Goal: Check status: Check status

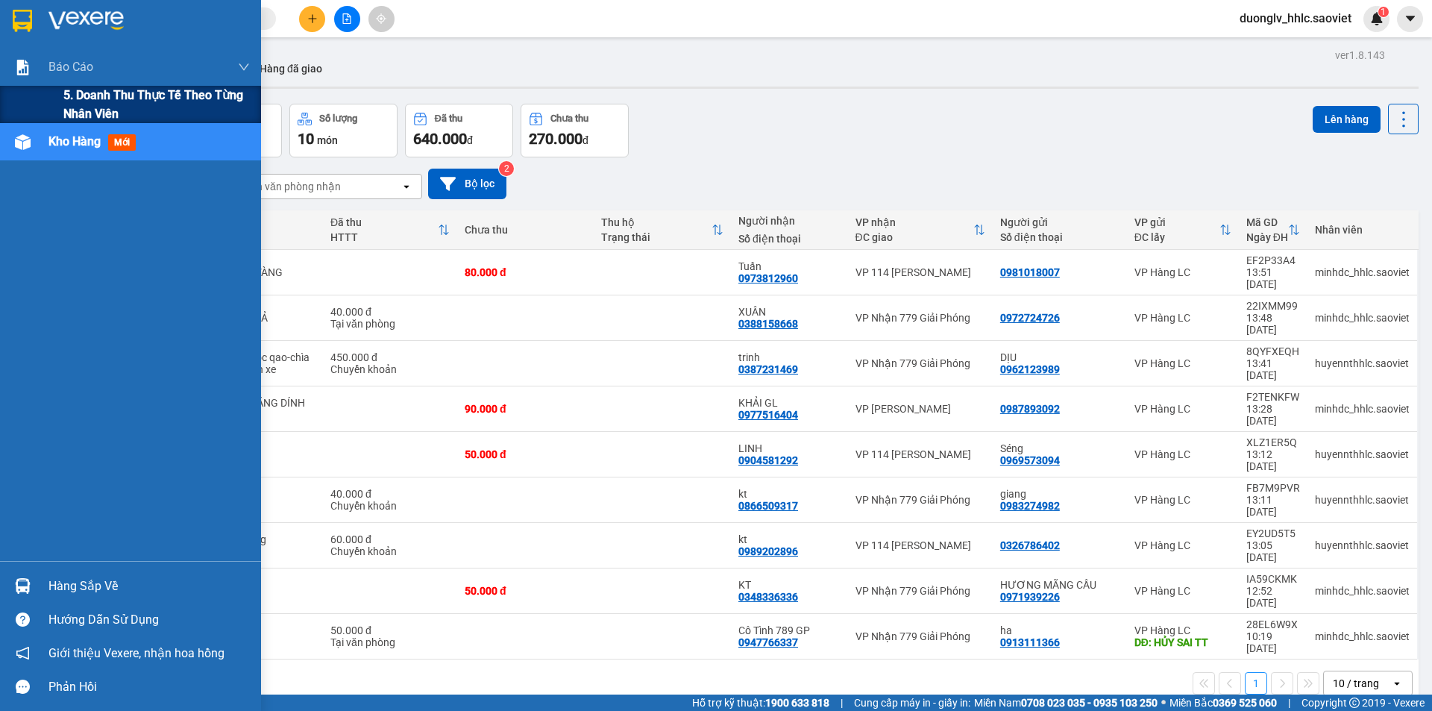
click at [136, 104] on span "5. Doanh thu thực tế theo từng nhân viên" at bounding box center [156, 104] width 186 height 37
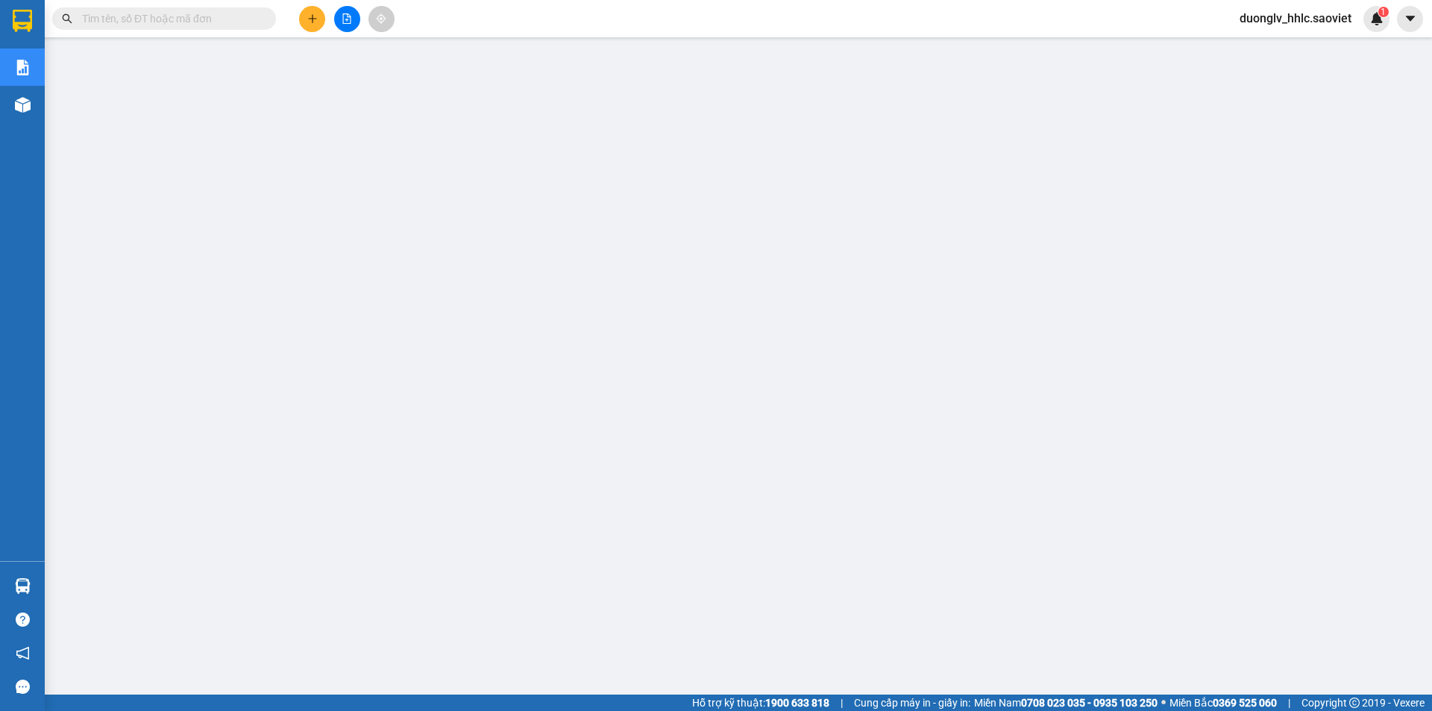
paste input "8BAY6R64"
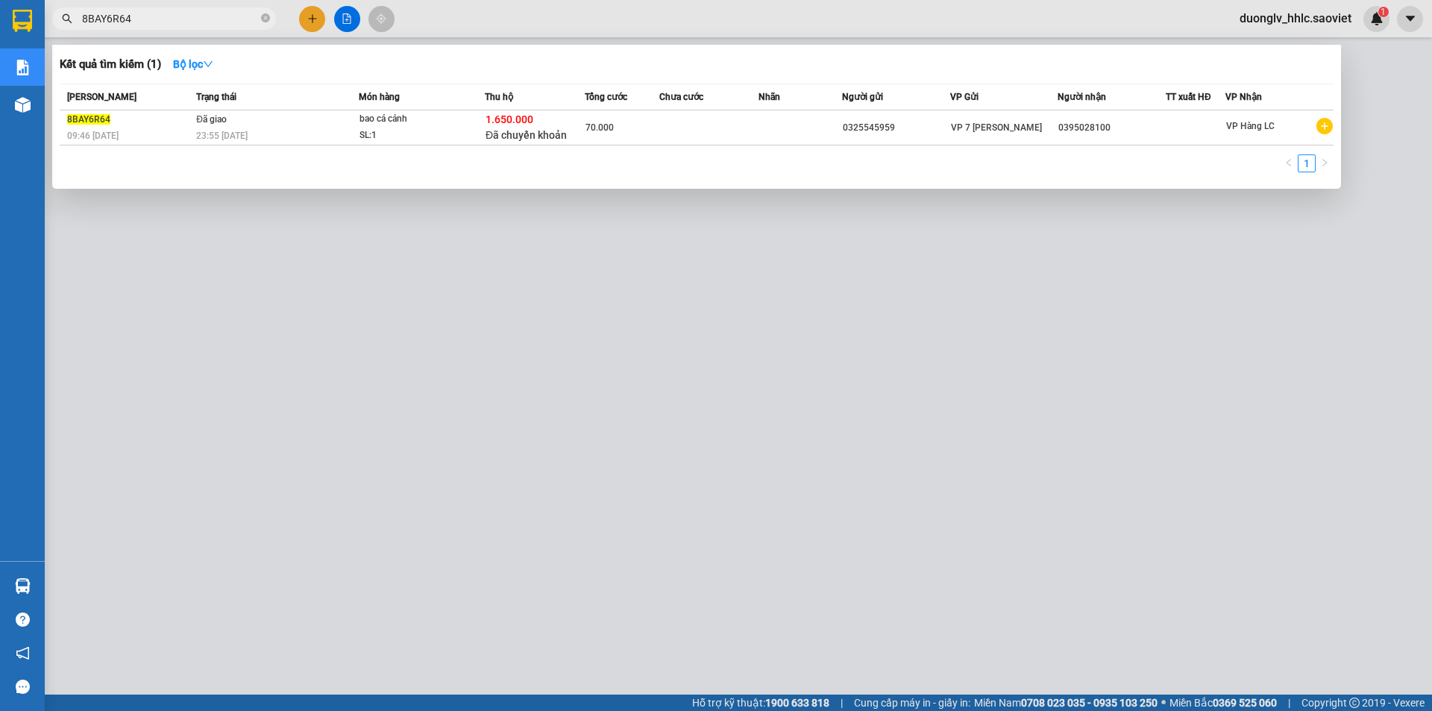
click at [492, 470] on div at bounding box center [716, 355] width 1432 height 711
click at [177, 13] on input "8BAY6R64" at bounding box center [170, 18] width 176 height 16
paste input "4B62ESFW"
click at [591, 418] on div at bounding box center [716, 355] width 1432 height 711
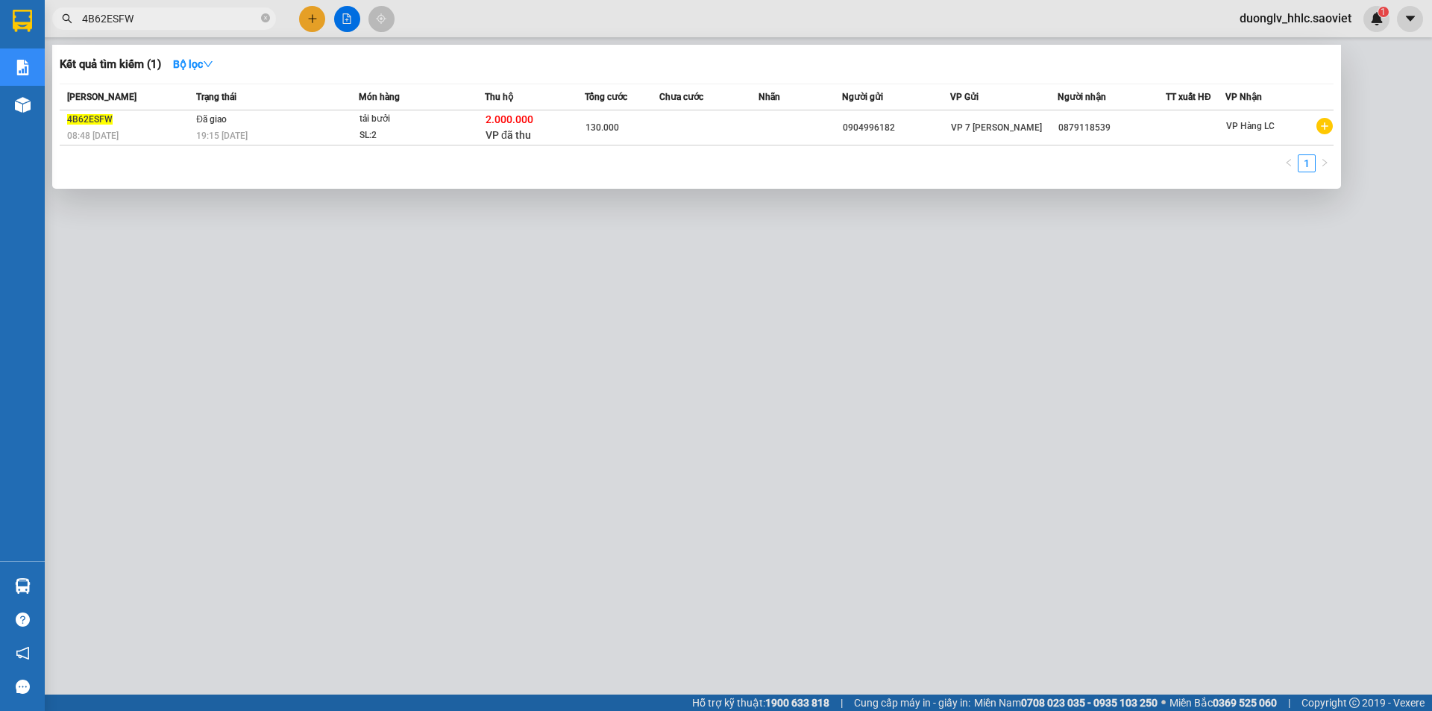
click at [191, 15] on input "4B62ESFW" at bounding box center [170, 18] width 176 height 16
drag, startPoint x: 176, startPoint y: 7, endPoint x: 149, endPoint y: 19, distance: 29.7
click at [485, 444] on div at bounding box center [716, 355] width 1432 height 711
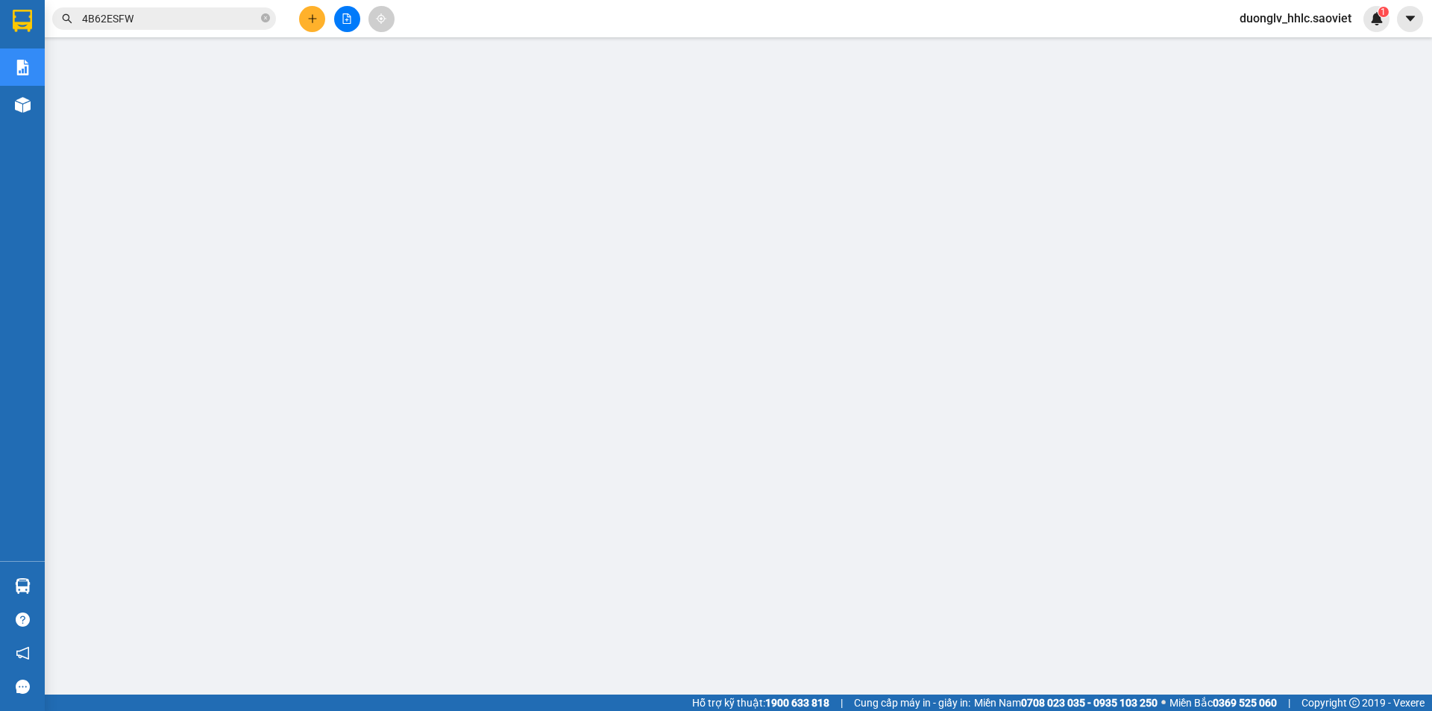
click at [187, 20] on input "4B62ESFW" at bounding box center [170, 18] width 176 height 16
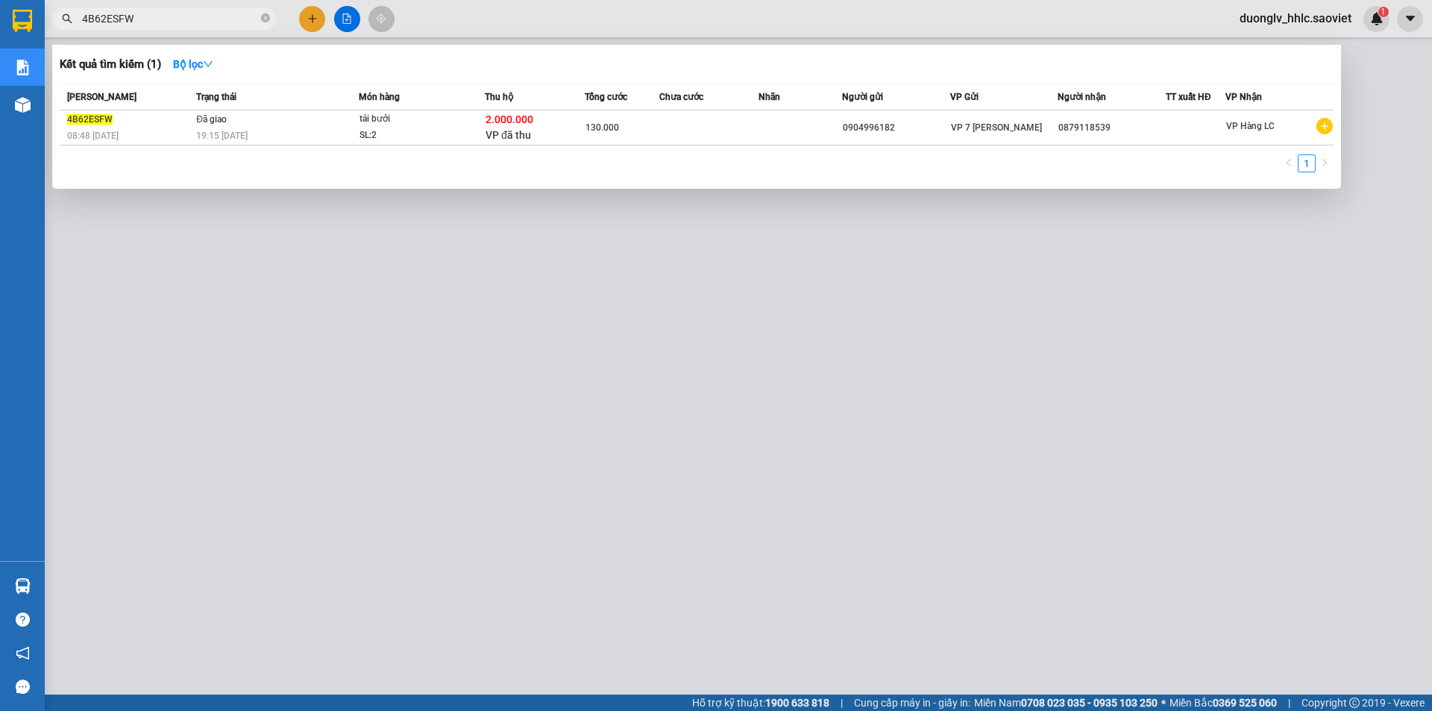
click at [187, 20] on input "4B62ESFW" at bounding box center [170, 18] width 176 height 16
paste input "8BAY6R64"
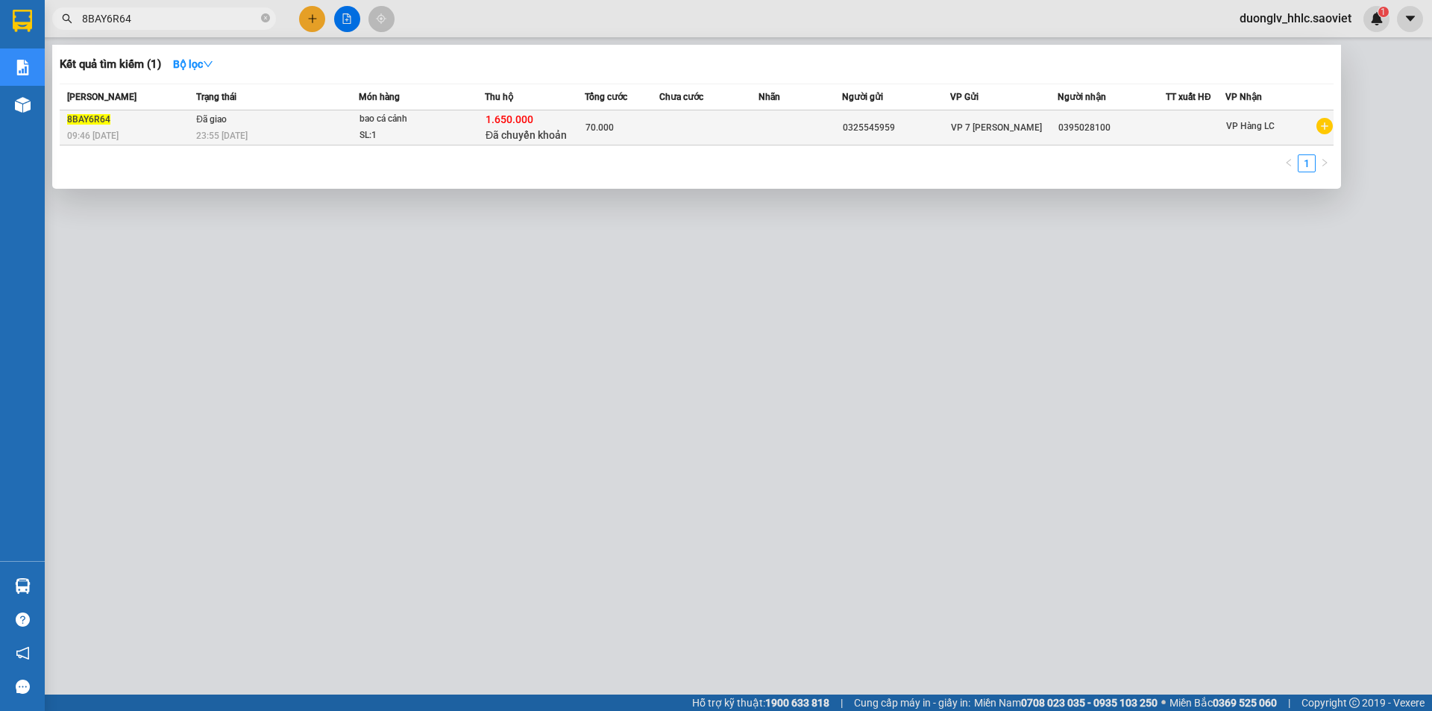
type input "8BAY6R64"
click at [713, 139] on td at bounding box center [709, 127] width 100 height 35
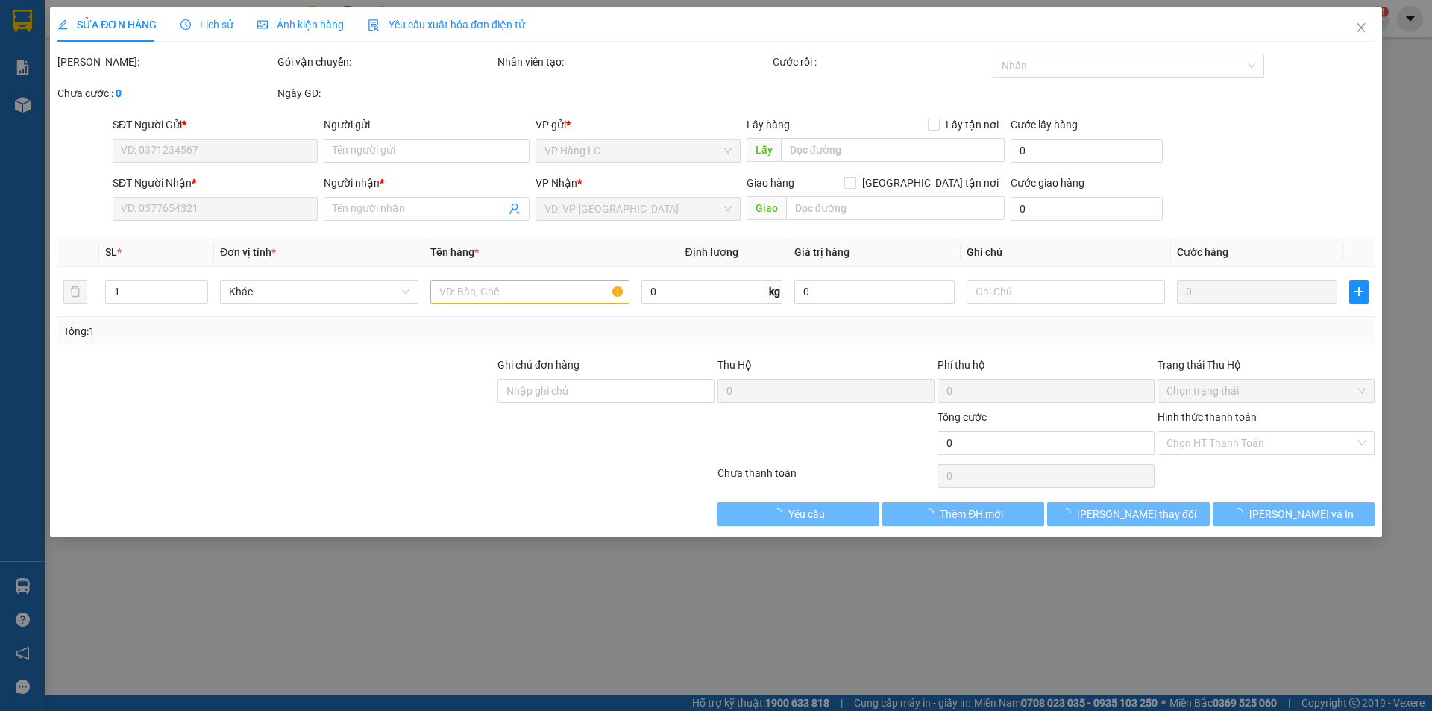
type input "0325545959"
type input "0395028100"
type input "1.650.000"
type input "30.000"
type input "70.000"
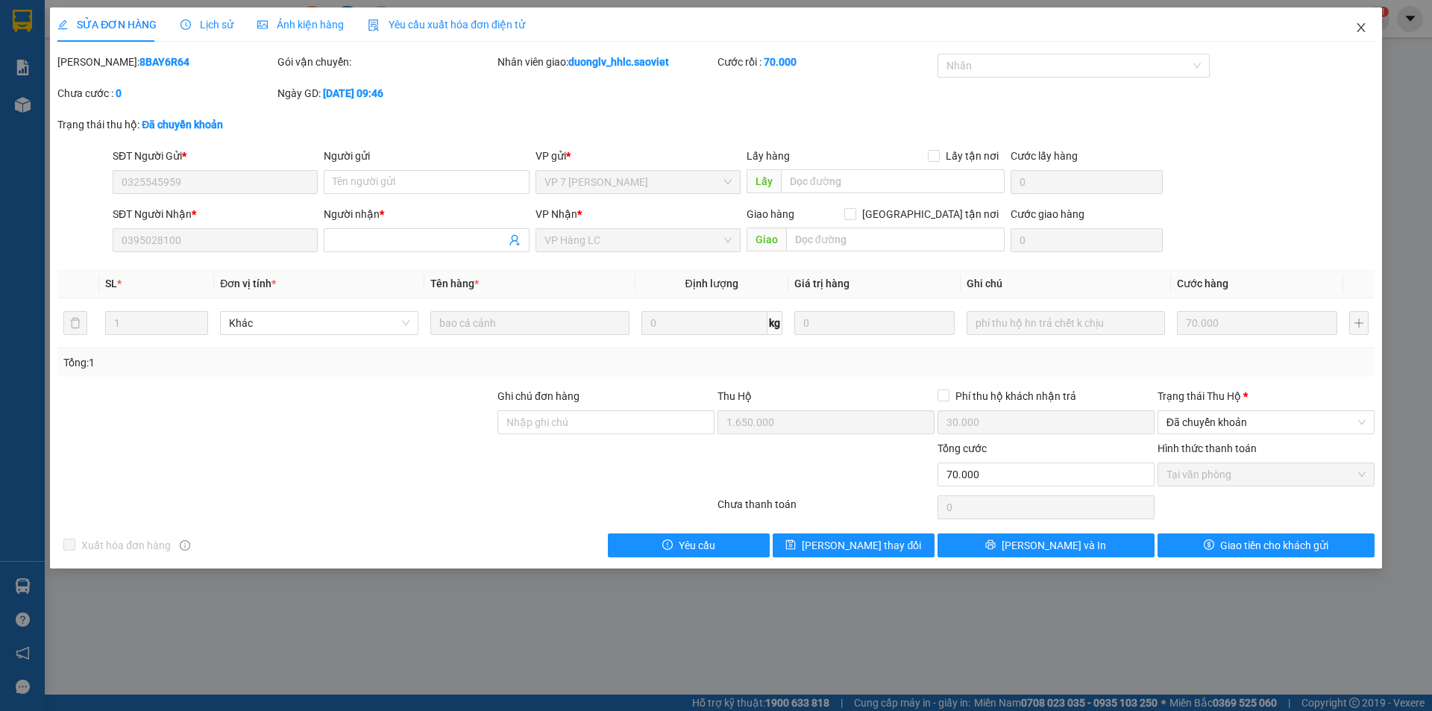
click at [1350, 22] on span "Close" at bounding box center [1361, 28] width 42 height 42
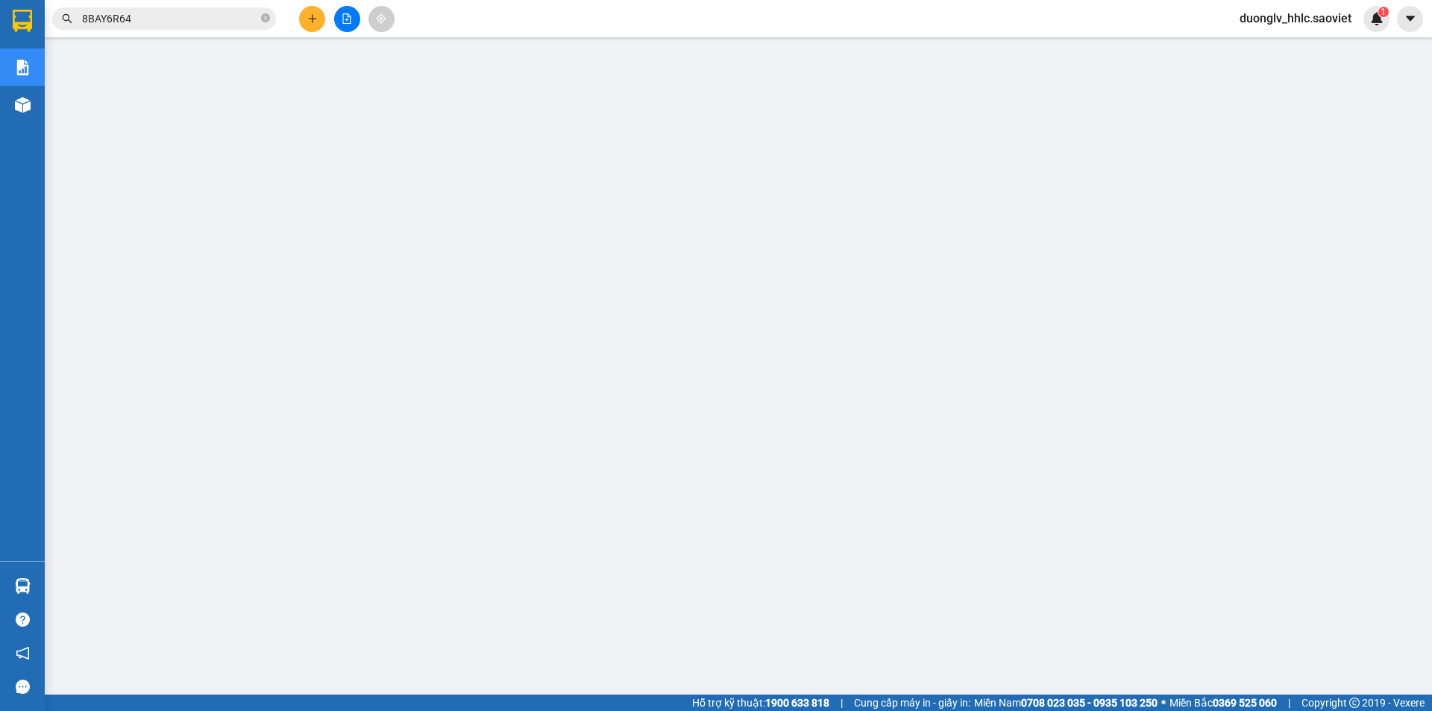
click at [155, 17] on input "8BAY6R64" at bounding box center [170, 18] width 176 height 16
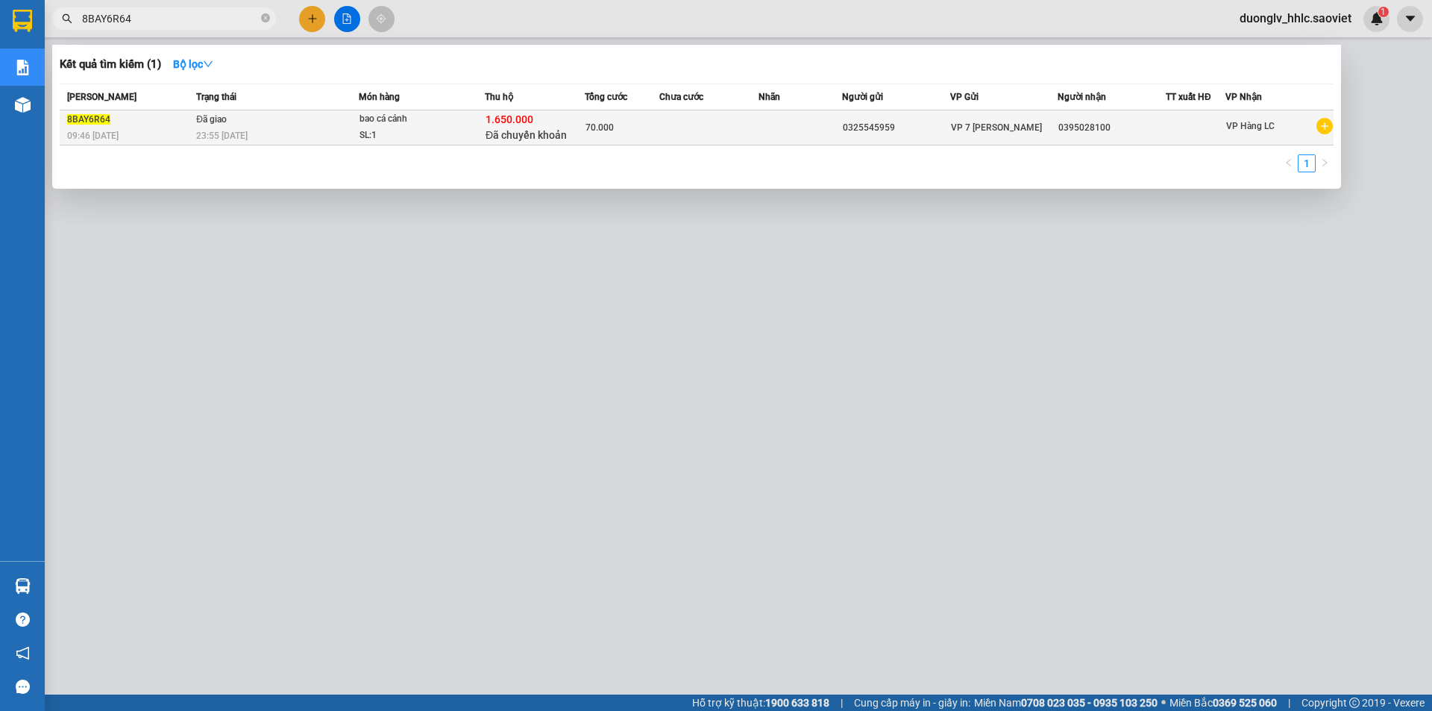
click at [313, 119] on td "Đã giao 23:55 [DATE]" at bounding box center [275, 127] width 166 height 35
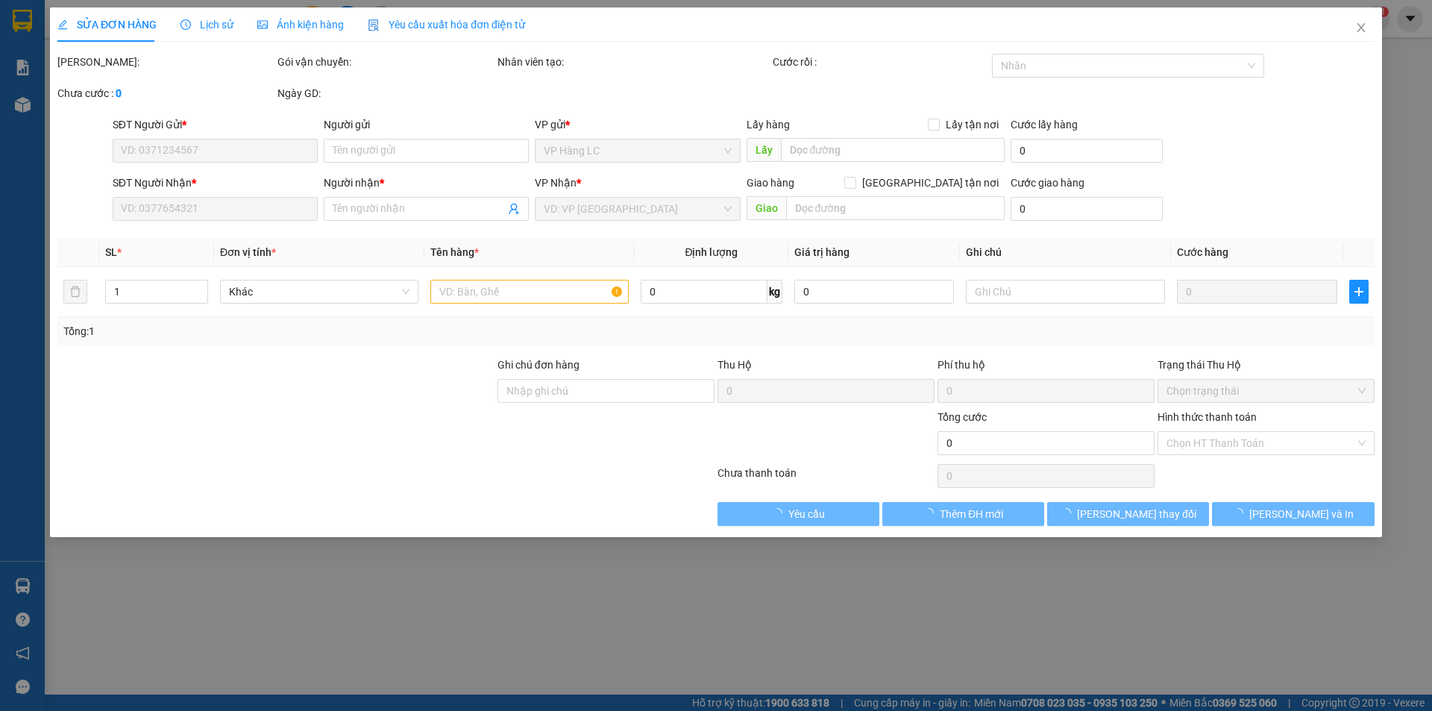
type input "0325545959"
type input "0395028100"
type input "1.650.000"
type input "30.000"
type input "70.000"
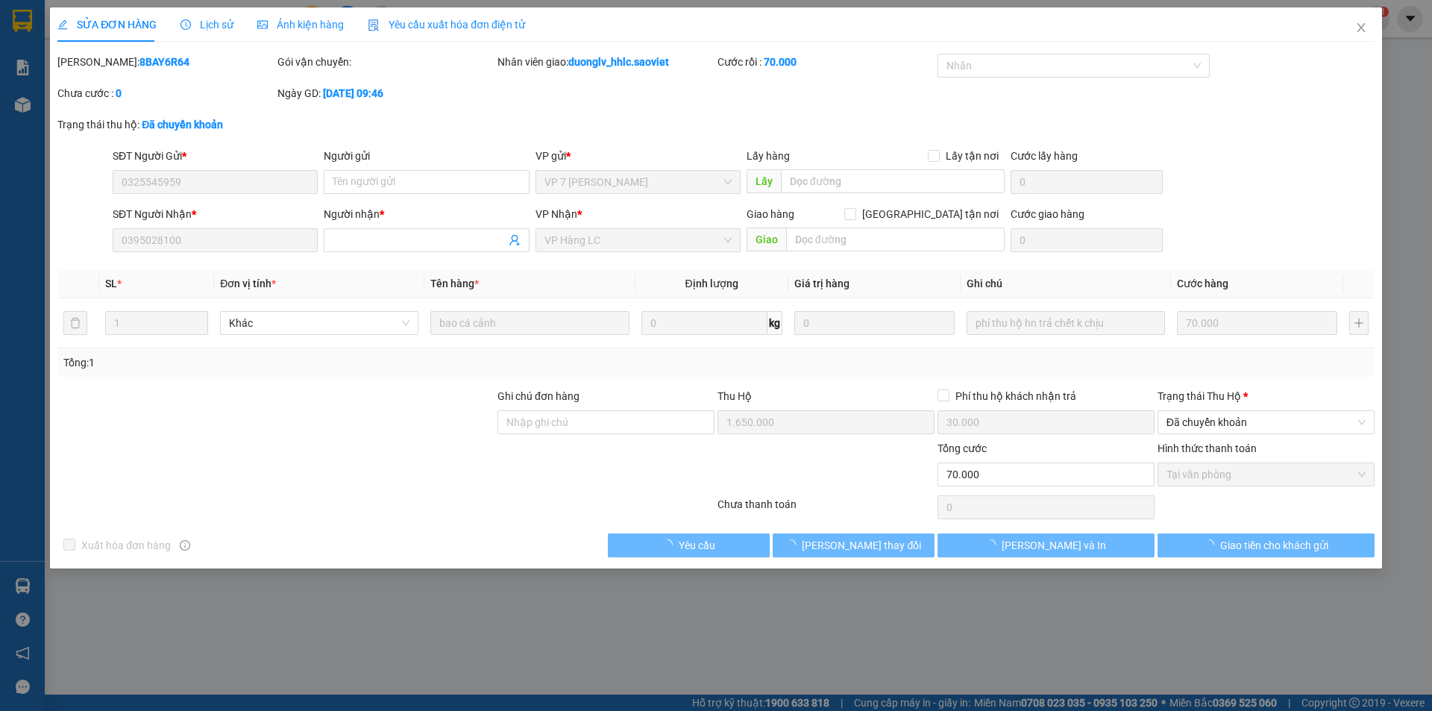
click at [13, 241] on div "SỬA ĐƠN HÀNG Lịch sử Ảnh kiện hàng Yêu cầu xuất hóa đơn điện tử Total Paid Fee …" at bounding box center [716, 355] width 1432 height 711
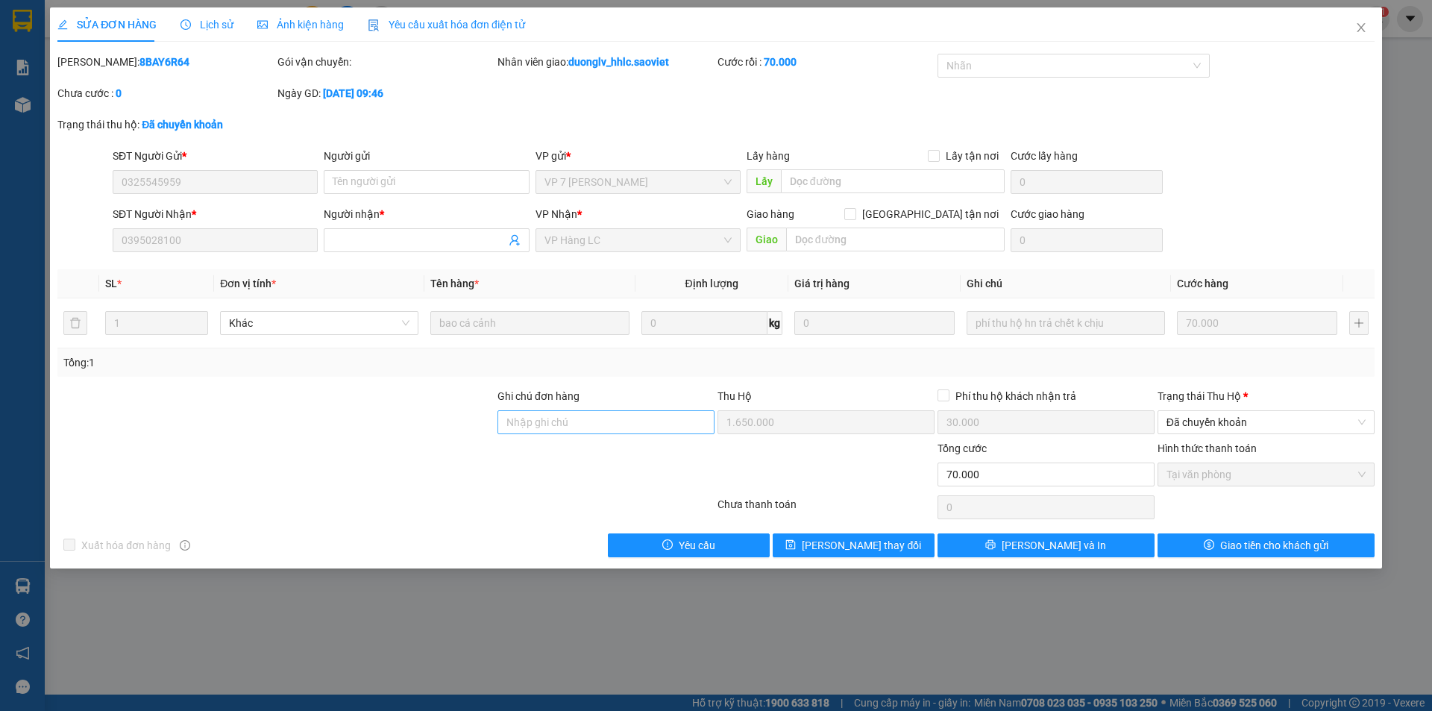
click at [619, 424] on div "Ghi chú đơn hàng Thu Hộ 1.650.000 Phí thu hộ khách nhận trả 30.000 Trạng thái T…" at bounding box center [716, 414] width 1320 height 52
type input "1.650.000"
click at [0, 179] on div "SỬA ĐƠN HÀNG Lịch sử Ảnh kiện hàng Yêu cầu xuất hóa đơn điện tử Total Paid Fee …" at bounding box center [716, 355] width 1432 height 711
